Goal: Information Seeking & Learning: Find specific page/section

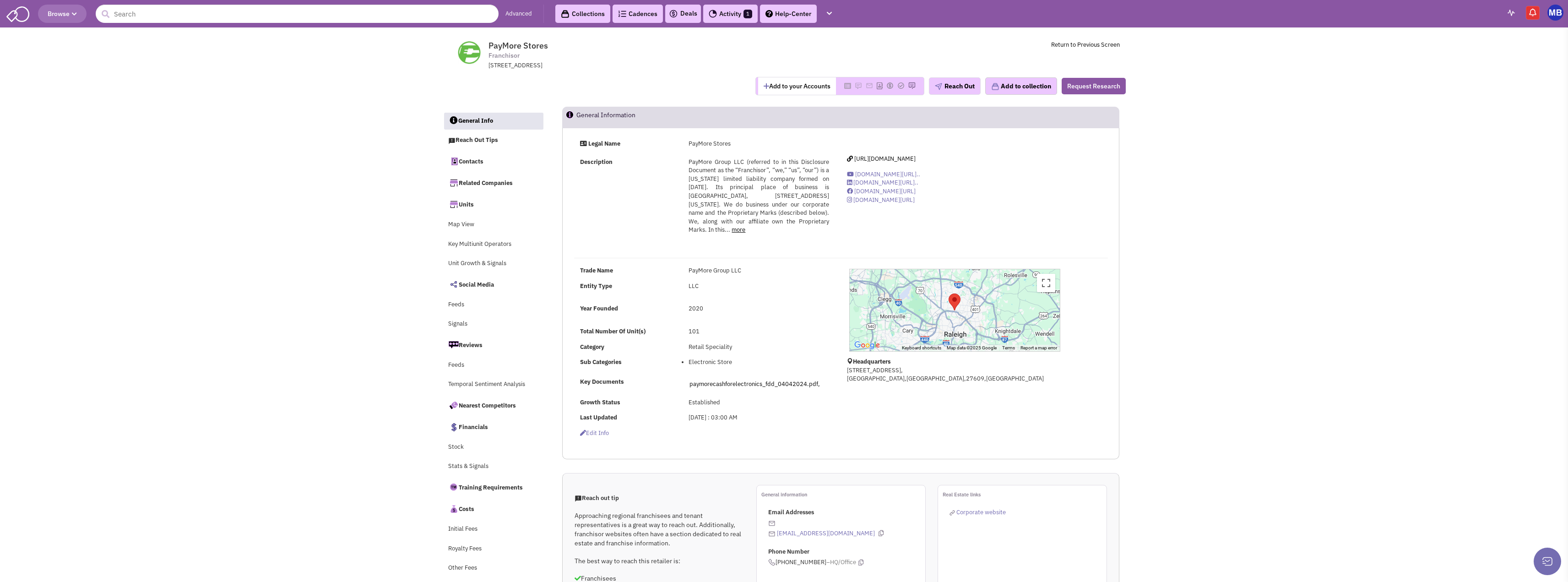
select select
click at [215, 10] on input "text" at bounding box center [297, 14] width 403 height 18
paste input "Today's Dental Partners"
drag, startPoint x: 221, startPoint y: 18, endPoint x: 163, endPoint y: 18, distance: 58.0
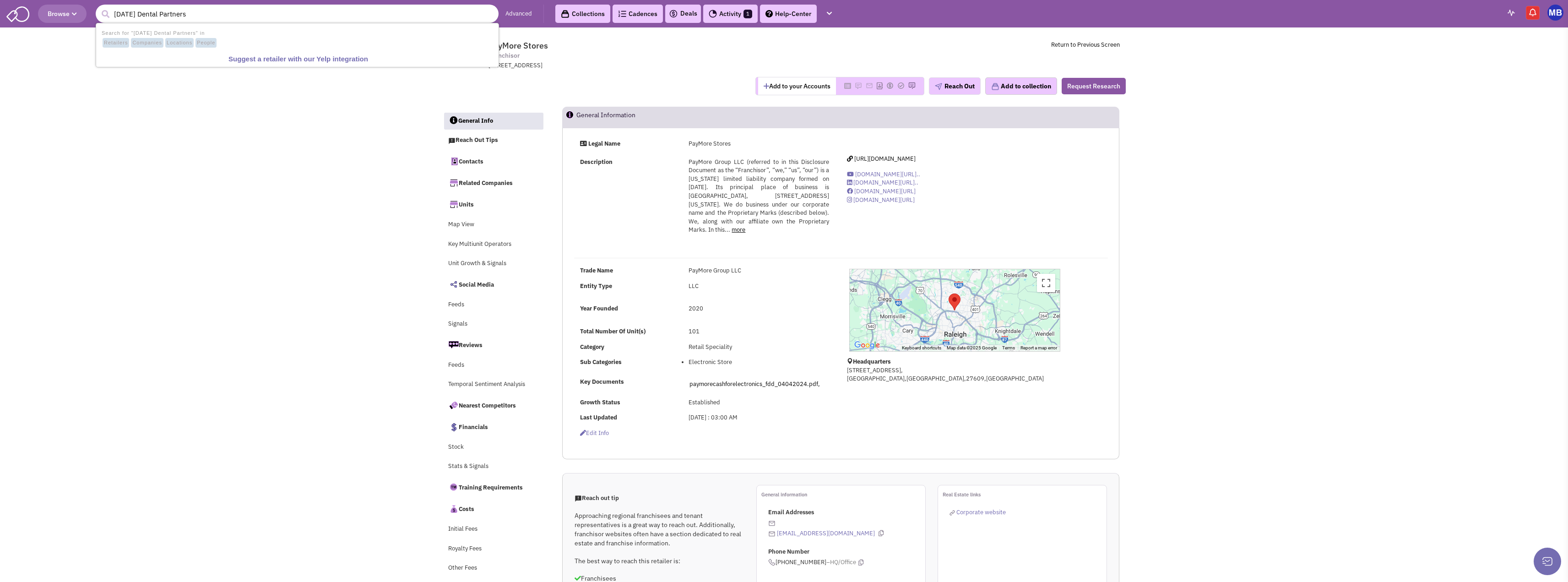
click at [163, 18] on input "Today's Dental Partners" at bounding box center [297, 14] width 403 height 18
type input "Today's Dental"
click at [99, 7] on button "submit" at bounding box center [105, 14] width 14 height 14
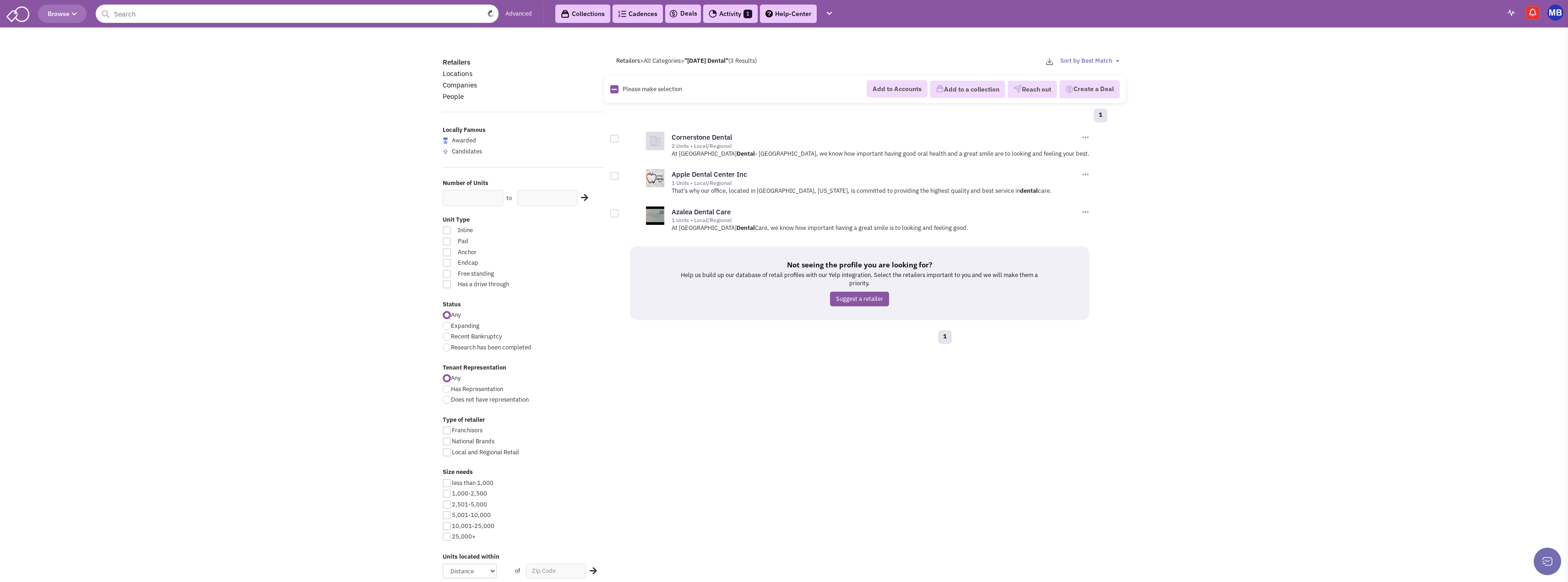
click at [257, 5] on input "text" at bounding box center [297, 14] width 403 height 18
paste input "[PERSON_NAME] [PERSON_NAME] Beauty Supply"
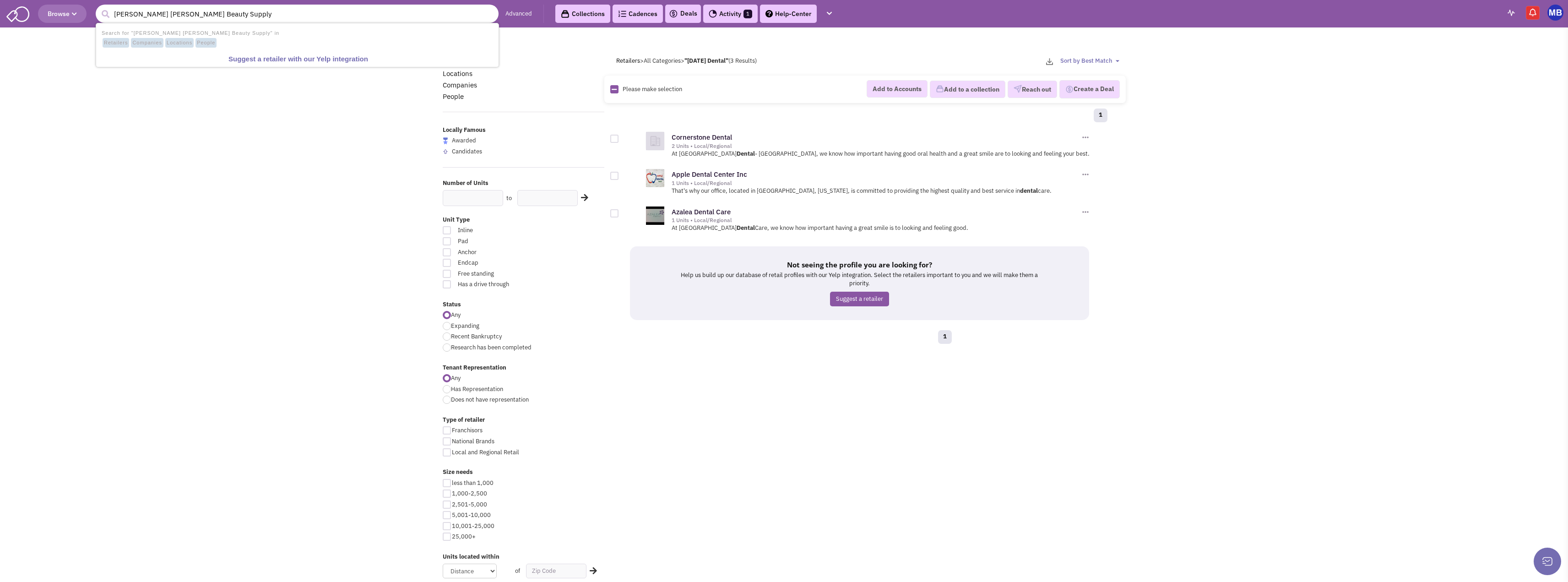
type input "[PERSON_NAME] [PERSON_NAME] Beauty Supply"
click at [99, 7] on button "submit" at bounding box center [105, 14] width 14 height 14
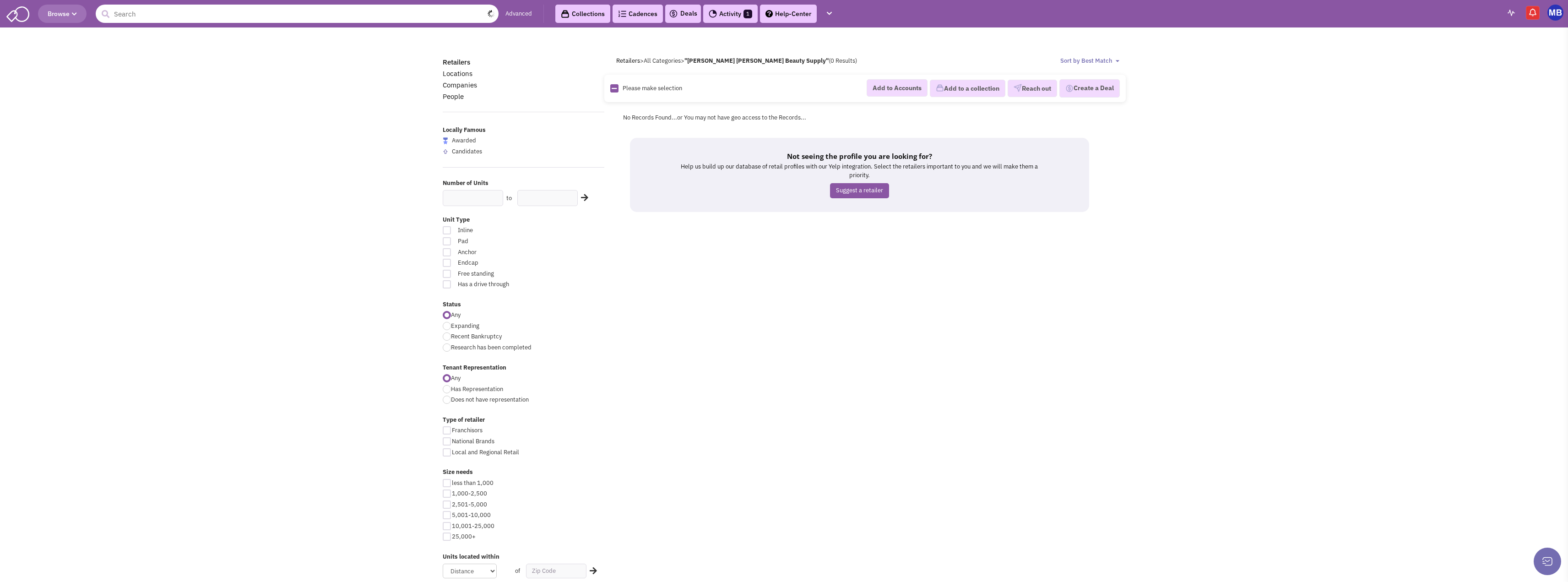
click at [236, 11] on input "text" at bounding box center [297, 14] width 403 height 18
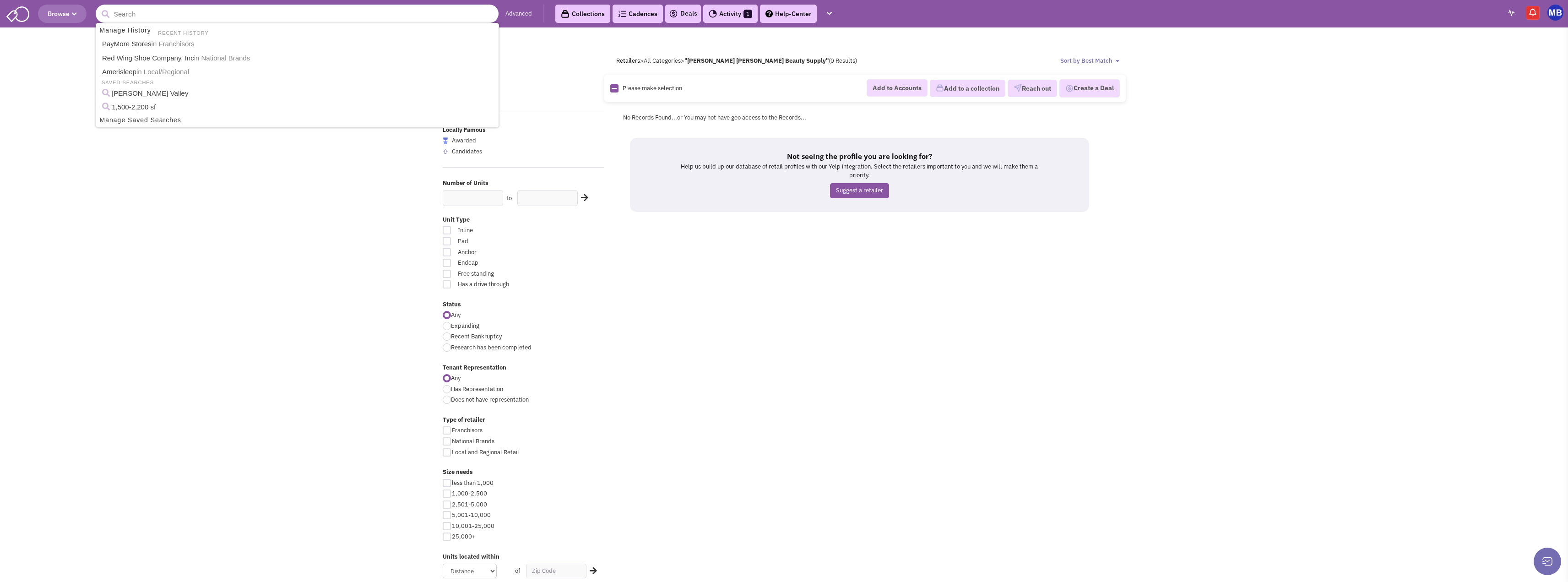
paste input "[PERSON_NAME] [PERSON_NAME] Beauty Supply"
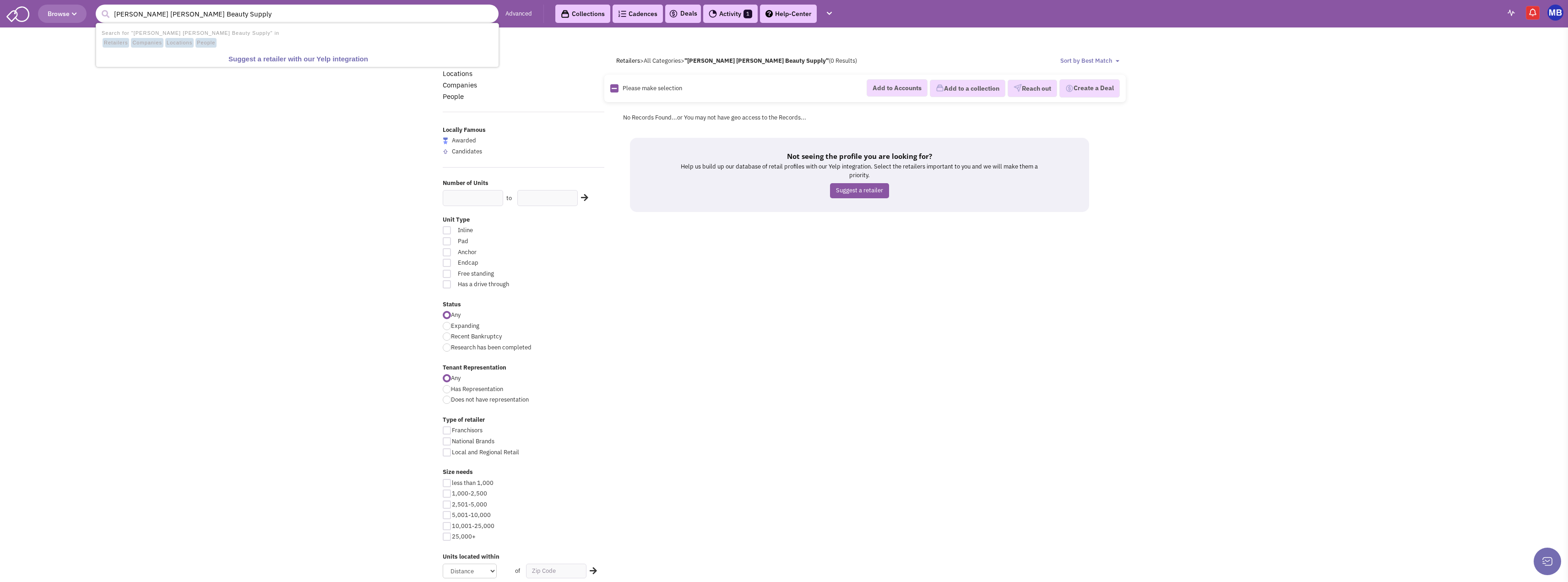
drag, startPoint x: 170, startPoint y: 18, endPoint x: 307, endPoint y: 18, distance: 137.0
click at [307, 18] on input "[PERSON_NAME] [PERSON_NAME] Beauty Supply" at bounding box center [297, 14] width 403 height 18
type input "Armstrong McCall"
click at [99, 7] on button "submit" at bounding box center [105, 14] width 14 height 14
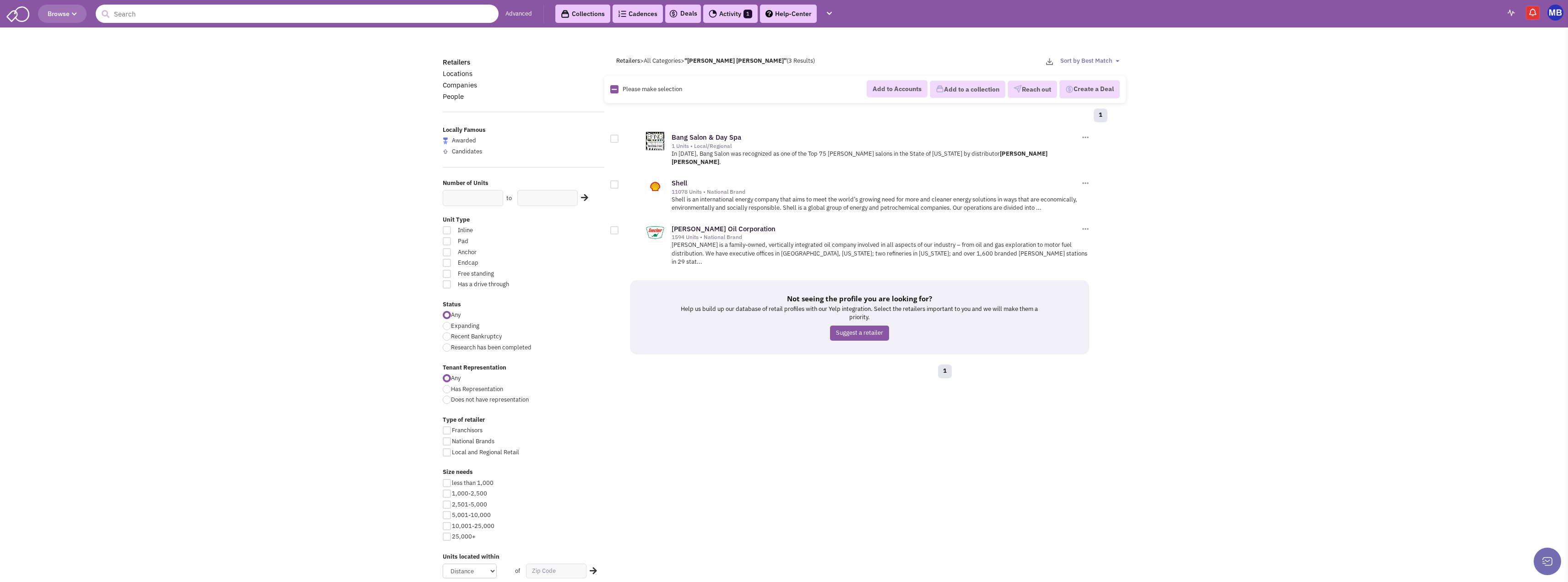
click at [254, 16] on input "text" at bounding box center [297, 14] width 403 height 18
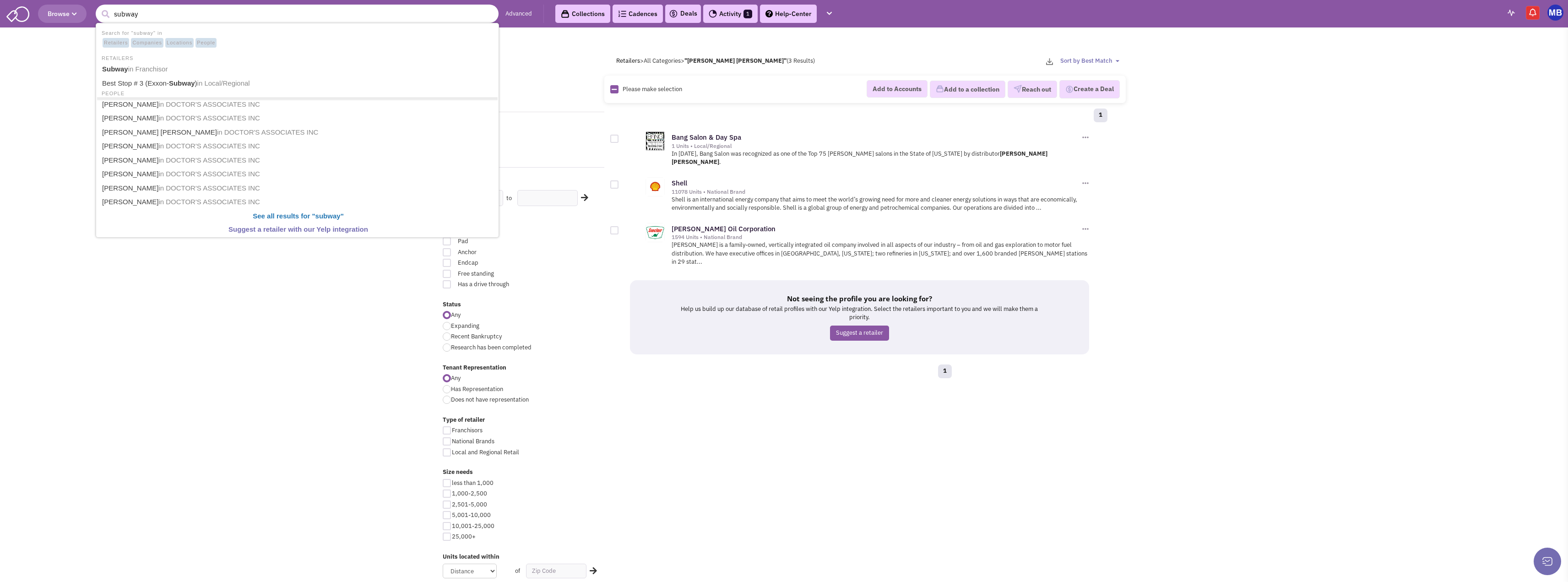
type input "subway"
click at [99, 7] on button "submit" at bounding box center [105, 14] width 14 height 14
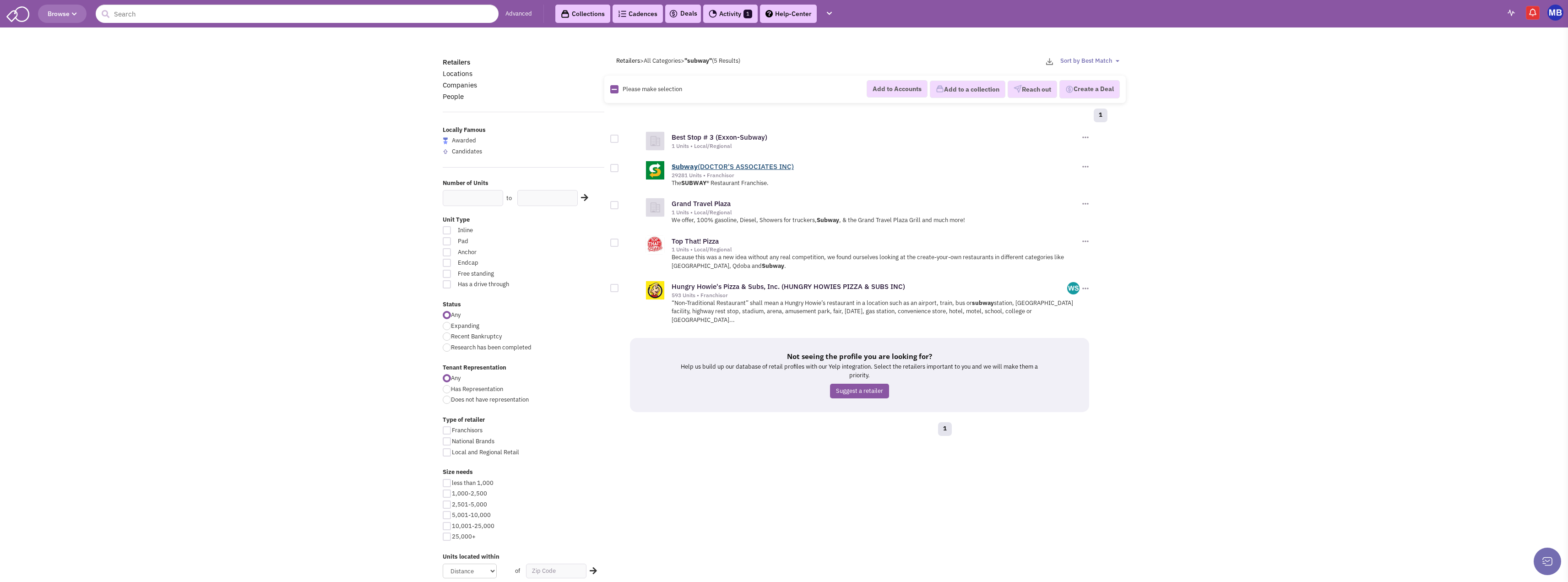
click at [740, 167] on link "Subway (DOCTOR'S ASSOCIATES INC)" at bounding box center [732, 166] width 122 height 9
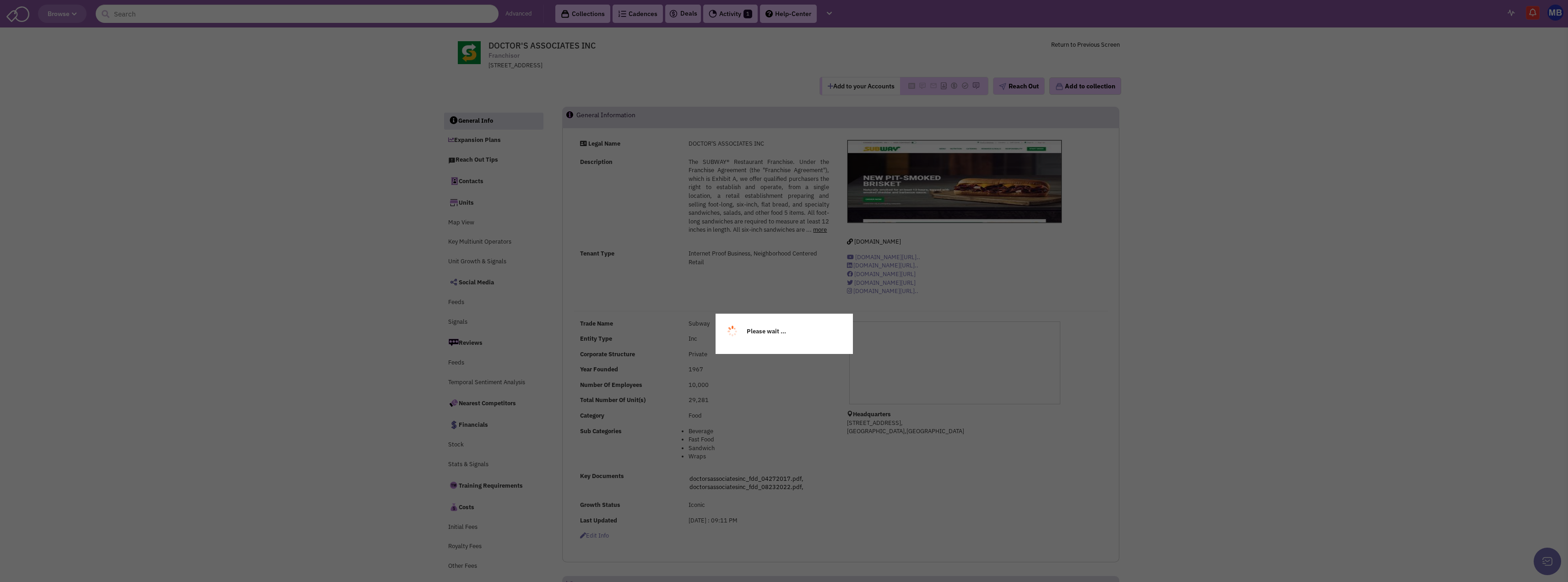
select select
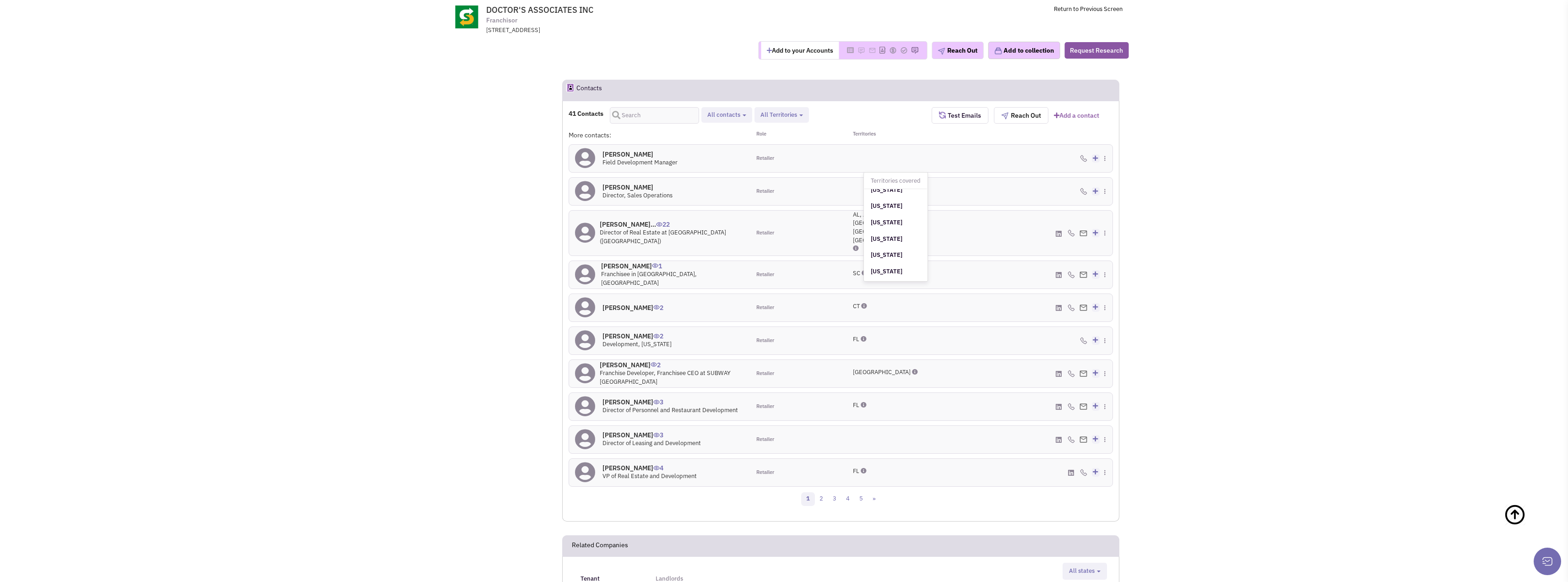
scroll to position [594, 0]
click at [1057, 230] on icon at bounding box center [1059, 233] width 6 height 7
